Goal: Task Accomplishment & Management: Complete application form

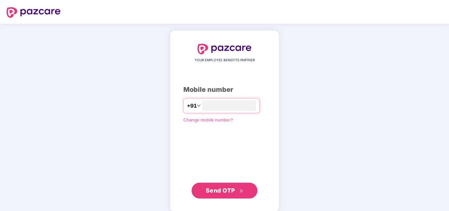
type input "**********"
click at [220, 194] on span "Send OTP" at bounding box center [225, 189] width 38 height 9
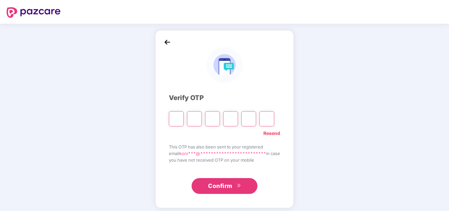
type input "*"
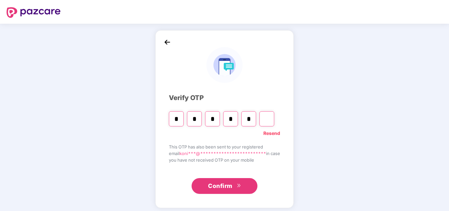
type input "*"
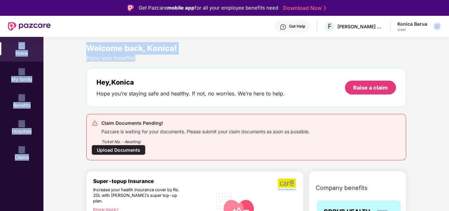
drag, startPoint x: 434, startPoint y: 56, endPoint x: 437, endPoint y: 27, distance: 29.1
click at [437, 27] on div "Get Pazcare mobile app for all your employee benefits need Download Now Get Hel…" at bounding box center [224, 124] width 449 height 248
click at [437, 27] on img at bounding box center [436, 26] width 5 height 5
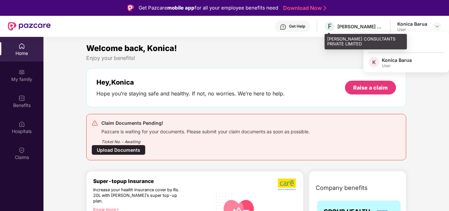
click at [363, 26] on div "[PERSON_NAME] CONSULTANTS PRIVATE LIMITED" at bounding box center [360, 26] width 46 height 6
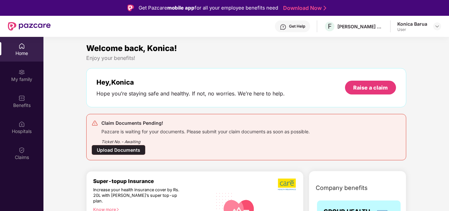
click at [379, 45] on div "Welcome back, Konica!" at bounding box center [246, 48] width 320 height 12
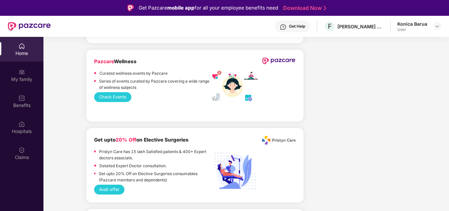
scroll to position [1434, 0]
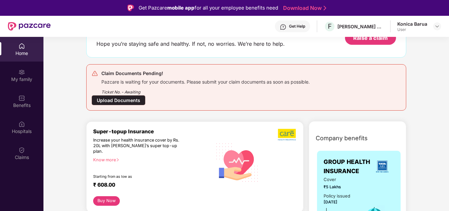
scroll to position [0, 0]
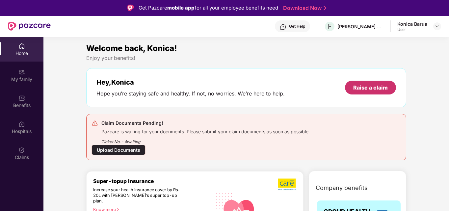
click at [362, 88] on div "Raise a claim" at bounding box center [370, 87] width 35 height 7
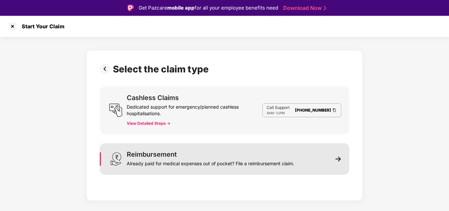
click at [167, 154] on div "Reimbursement" at bounding box center [152, 154] width 50 height 7
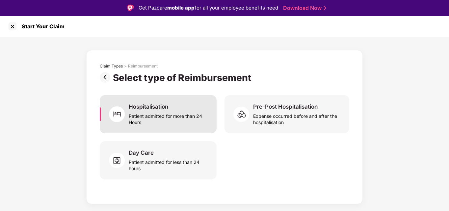
click at [176, 118] on div "Patient admitted for more than 24 Hours" at bounding box center [169, 117] width 80 height 15
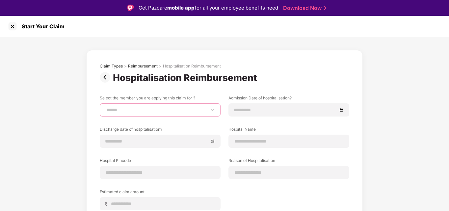
click at [213, 110] on select "**********" at bounding box center [160, 109] width 110 height 5
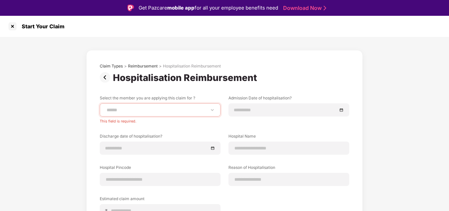
click at [38, 110] on div "**********" at bounding box center [224, 164] width 449 height 254
click at [12, 23] on div at bounding box center [12, 26] width 11 height 11
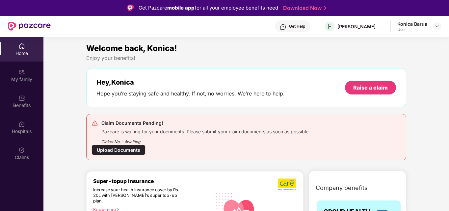
click at [448, 60] on html "Get Pazcare mobile app for all your employee benefits need Download Now Get Hel…" at bounding box center [224, 105] width 449 height 211
click at [23, 79] on div "My family" at bounding box center [21, 79] width 43 height 7
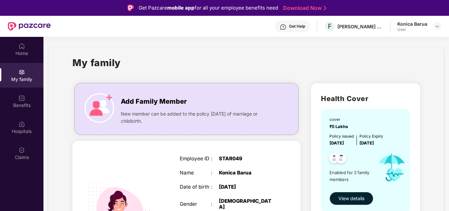
click at [233, 61] on div "My family" at bounding box center [245, 66] width 347 height 23
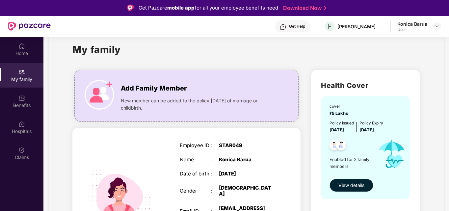
click at [350, 186] on span "View details" at bounding box center [351, 185] width 26 height 7
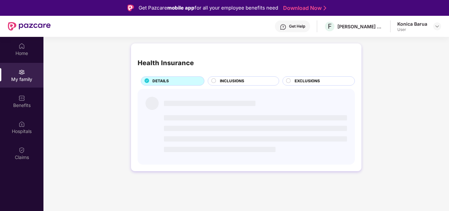
scroll to position [0, 0]
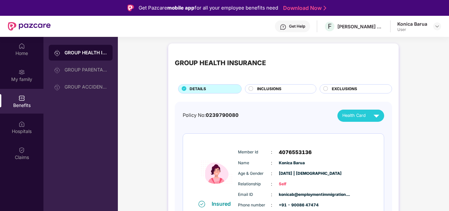
click at [431, 89] on div "GROUP HEALTH INSURANCE DETAILS INCLUSIONS EXCLUSIONS Policy No: 0239790080 Heal…" at bounding box center [283, 197] width 331 height 315
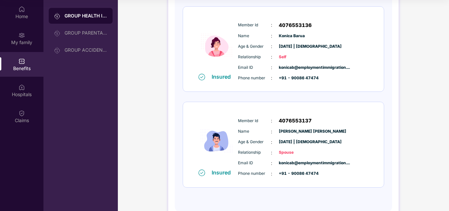
scroll to position [108, 0]
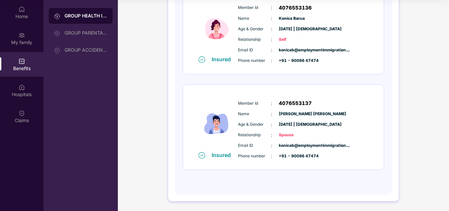
click at [344, 130] on div "Member Id : 4076553137 Name : [PERSON_NAME] [PERSON_NAME] Age & Gender : [DATE]…" at bounding box center [303, 129] width 134 height 67
click at [284, 177] on div "Policy No: 0239790080 Health Card Insured Member Id : 4076553136 Name : [PERSON…" at bounding box center [283, 72] width 201 height 215
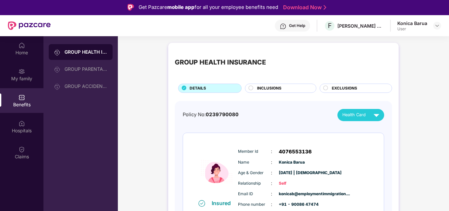
scroll to position [0, 0]
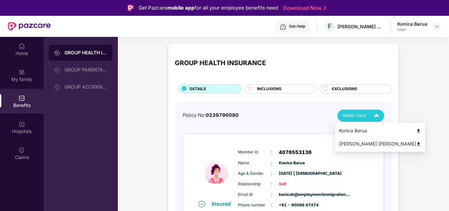
click at [352, 116] on span "Health Card" at bounding box center [353, 115] width 23 height 7
click at [346, 142] on div "[PERSON_NAME] [PERSON_NAME]" at bounding box center [380, 143] width 82 height 7
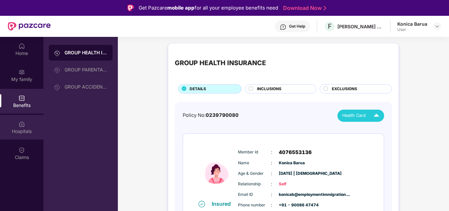
click at [21, 131] on div "Hospitals" at bounding box center [21, 131] width 43 height 7
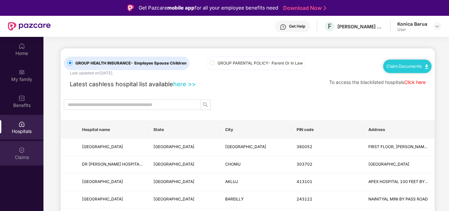
click at [21, 158] on div "Claims" at bounding box center [21, 157] width 43 height 7
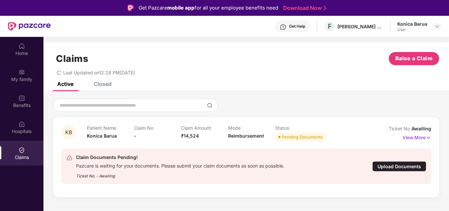
click at [350, 95] on div "KB Patient Name Konica Barua Claim No - Claim Amount ₹14,524 Mode Reimbursement…" at bounding box center [245, 147] width 405 height 112
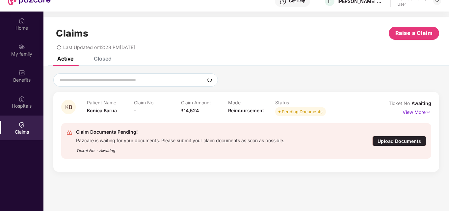
scroll to position [26, 0]
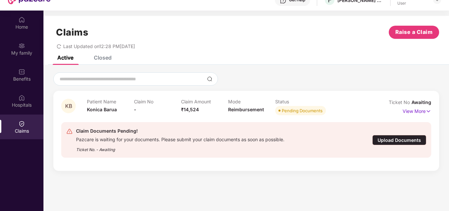
click at [389, 139] on div "Upload Documents" at bounding box center [399, 140] width 54 height 10
